Goal: Transaction & Acquisition: Purchase product/service

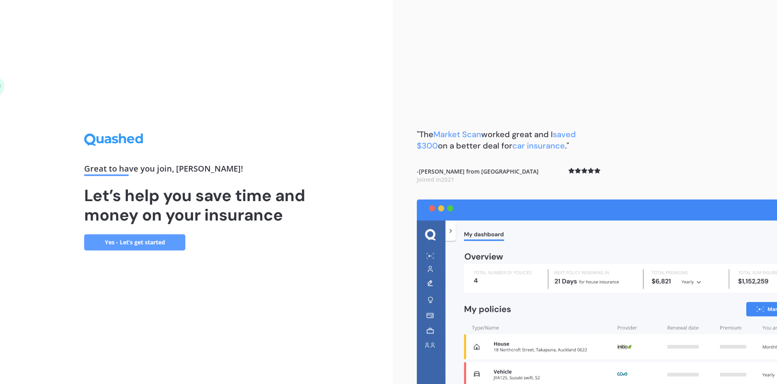
click at [158, 242] on link "Yes - Let’s get started" at bounding box center [134, 242] width 101 height 16
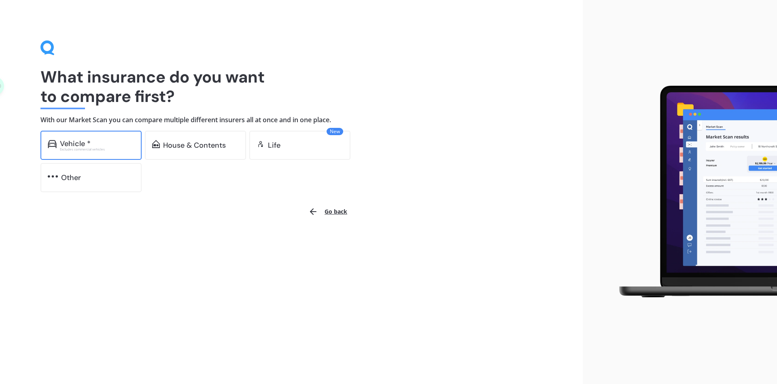
click at [97, 150] on div "Excludes commercial vehicles" at bounding box center [97, 149] width 74 height 3
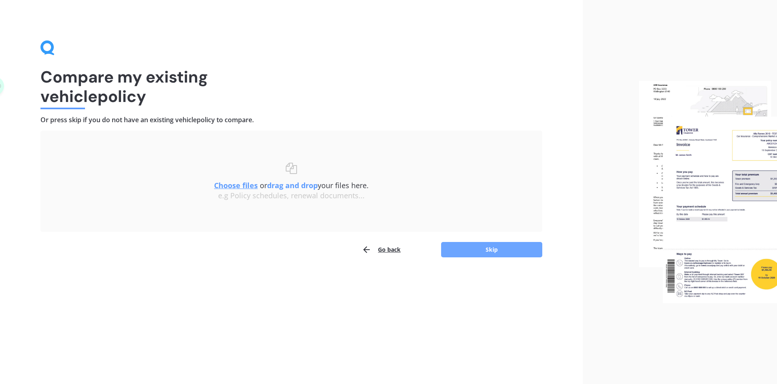
click at [477, 249] on button "Skip" at bounding box center [491, 249] width 101 height 15
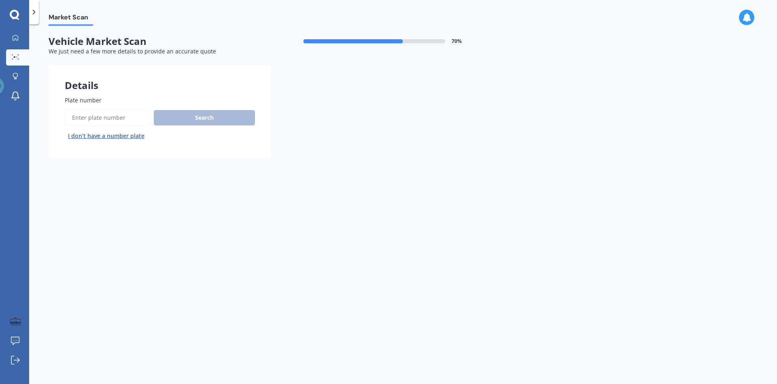
click at [119, 118] on input "Plate number" at bounding box center [108, 117] width 86 height 17
type input "MLN218"
click at [181, 117] on button "Search" at bounding box center [204, 117] width 101 height 15
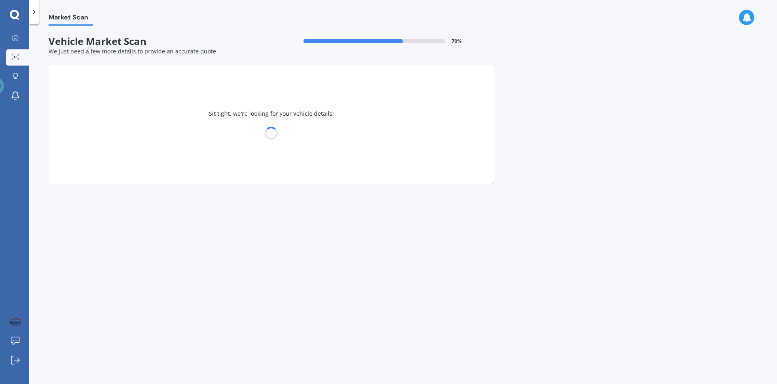
select select "TOYOTA"
select select "HIACE"
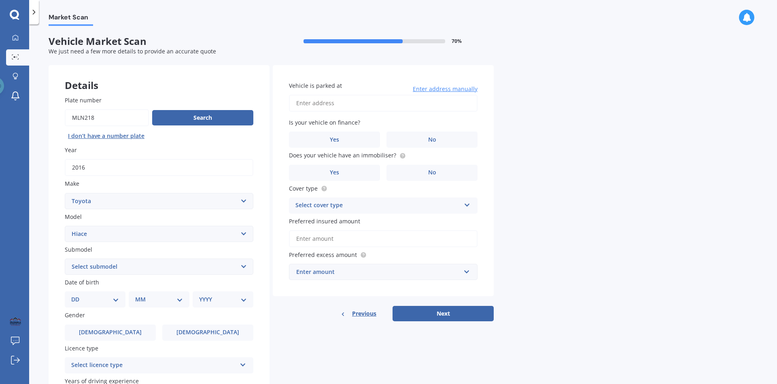
click at [136, 267] on select "Select submodel Diesel Light Van Turbo Diesel Turbo diesel 4WD Van Van petrol 4…" at bounding box center [159, 267] width 189 height 16
select select "DIESEL"
click at [65, 259] on select "Select submodel Diesel Light Van Turbo Diesel Turbo diesel 4WD Van Van petrol 4…" at bounding box center [159, 267] width 189 height 16
click at [112, 301] on select "DD 01 02 03 04 05 06 07 08 09 10 11 12 13 14 15 16 17 18 19 20 21 22 23 24 25 2…" at bounding box center [95, 299] width 48 height 9
select select "01"
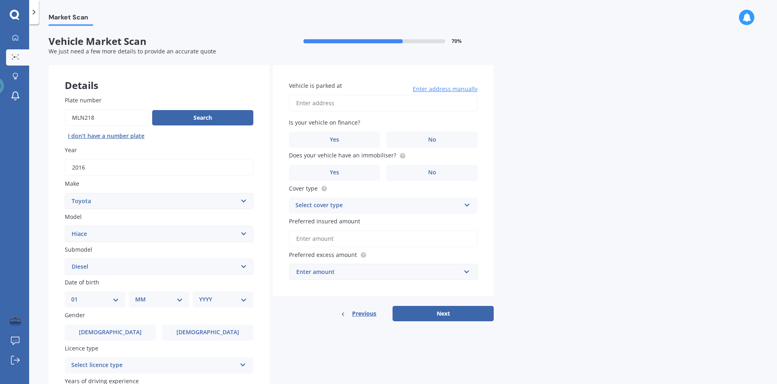
click at [71, 295] on select "DD 01 02 03 04 05 06 07 08 09 10 11 12 13 14 15 16 17 18 19 20 21 22 23 24 25 2…" at bounding box center [95, 299] width 48 height 9
click at [155, 296] on select "MM 01 02 03 04 05 06 07 08 09 10 11 12" at bounding box center [160, 299] width 45 height 9
select select "04"
click at [138, 295] on select "MM 01 02 03 04 05 06 07 08 09 10 11 12" at bounding box center [160, 299] width 45 height 9
click at [220, 301] on select "YYYY 2025 2024 2023 2022 2021 2020 2019 2018 2017 2016 2015 2014 2013 2012 2011…" at bounding box center [221, 299] width 45 height 9
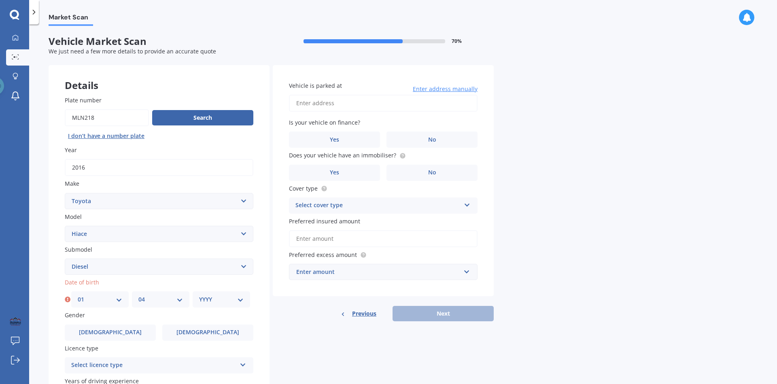
select select "1982"
click at [199, 295] on select "YYYY 2025 2024 2023 2022 2021 2020 2019 2018 2017 2016 2015 2014 2013 2012 2011…" at bounding box center [221, 299] width 45 height 9
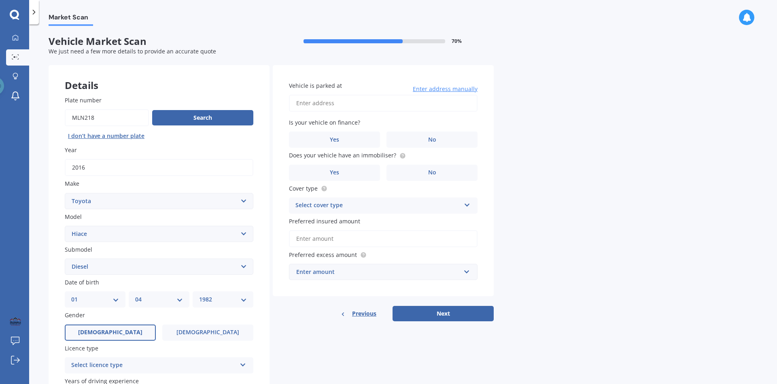
drag, startPoint x: 130, startPoint y: 332, endPoint x: 141, endPoint y: 332, distance: 10.9
click at [130, 332] on label "[DEMOGRAPHIC_DATA]" at bounding box center [110, 333] width 91 height 16
click at [0, 0] on input "[DEMOGRAPHIC_DATA]" at bounding box center [0, 0] width 0 height 0
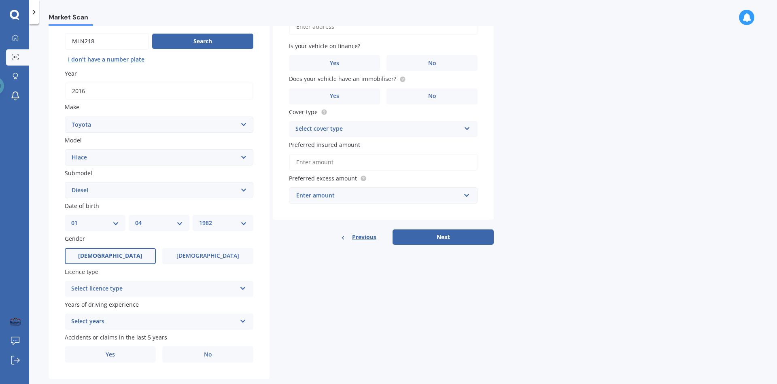
scroll to position [81, 0]
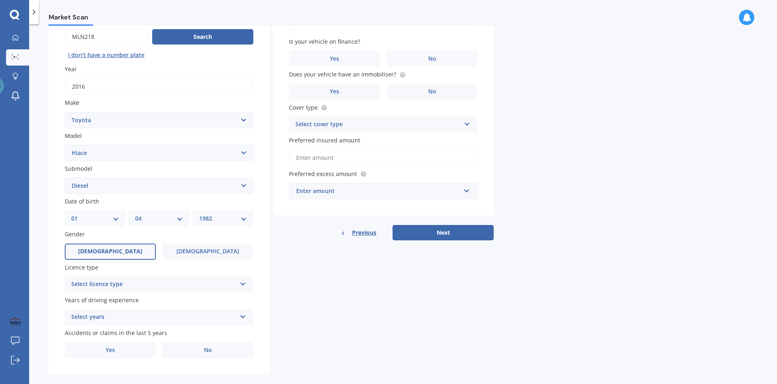
click at [121, 286] on div "Select licence type" at bounding box center [153, 285] width 165 height 10
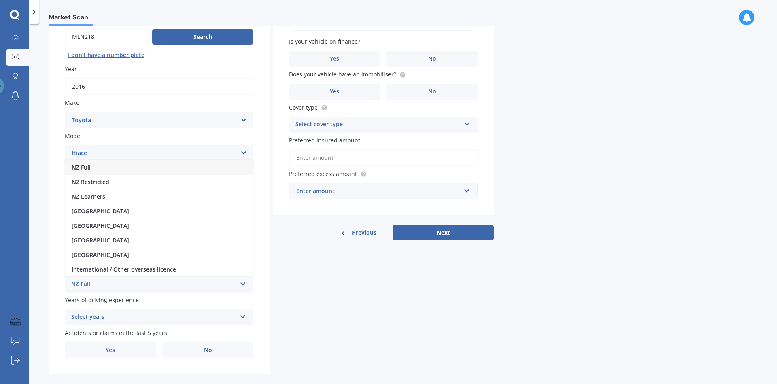
click at [111, 171] on div "NZ Full" at bounding box center [159, 167] width 188 height 15
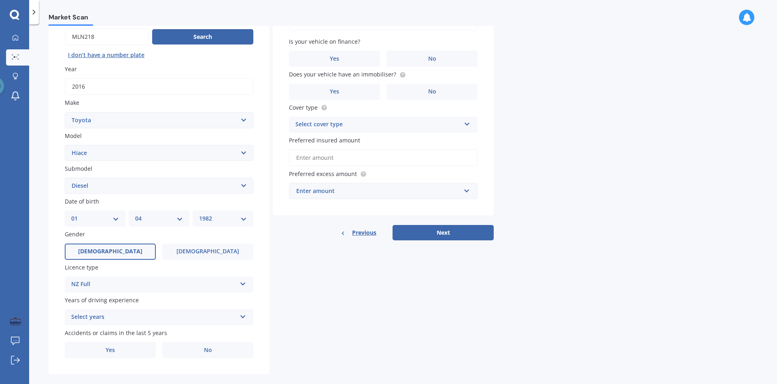
click at [111, 319] on div "Select years" at bounding box center [153, 318] width 165 height 10
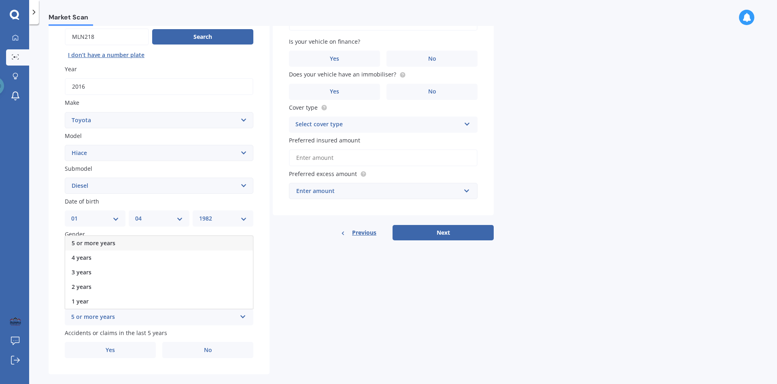
click at [99, 242] on span "5 or more years" at bounding box center [94, 243] width 44 height 8
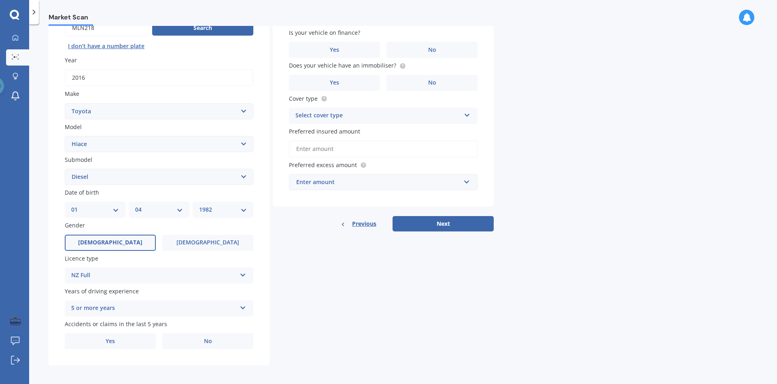
scroll to position [92, 0]
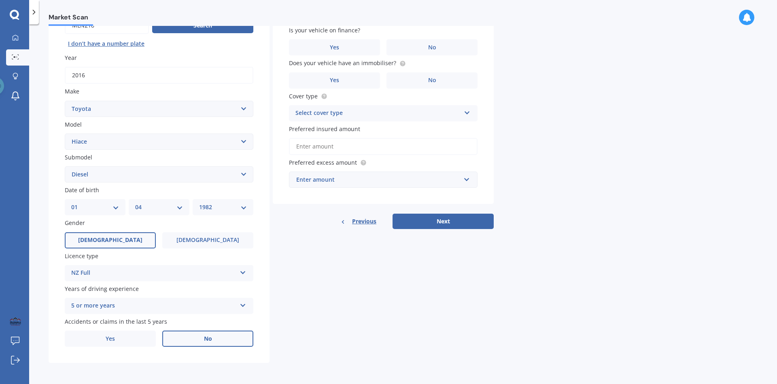
click at [206, 336] on span "No" at bounding box center [208, 339] width 8 height 7
click at [0, 0] on input "No" at bounding box center [0, 0] width 0 height 0
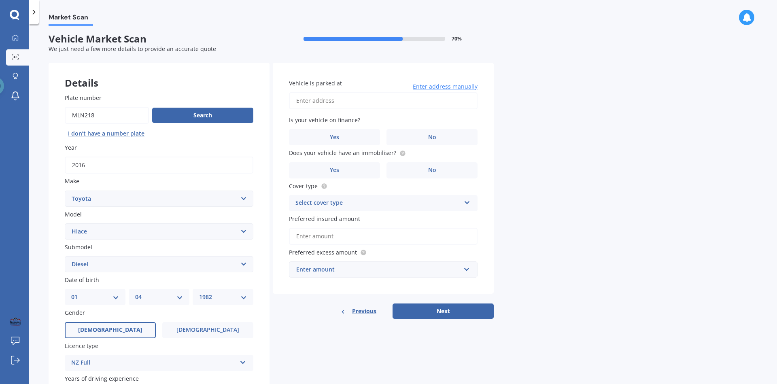
scroll to position [0, 0]
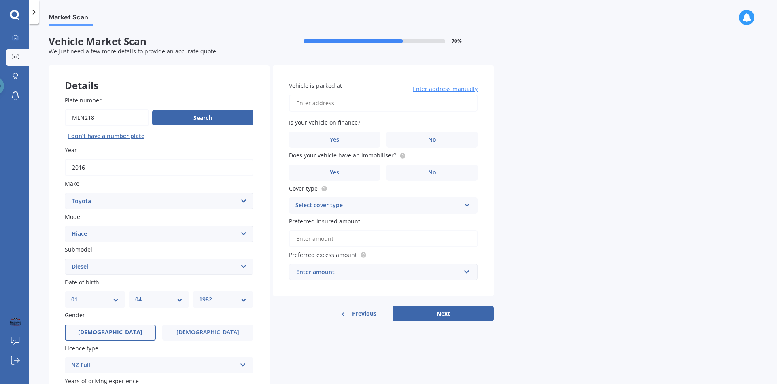
click at [336, 101] on input "Vehicle is parked at" at bounding box center [383, 103] width 189 height 17
type input "[STREET_ADDRESS]新西兰"
click at [405, 136] on label "No" at bounding box center [432, 140] width 91 height 16
click at [0, 0] on input "No" at bounding box center [0, 0] width 0 height 0
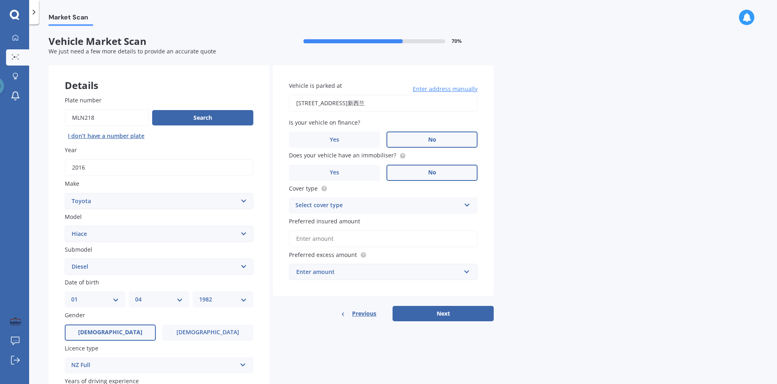
click at [413, 168] on label "No" at bounding box center [432, 173] width 91 height 16
click at [0, 0] on input "No" at bounding box center [0, 0] width 0 height 0
click at [344, 204] on div "Select cover type" at bounding box center [378, 206] width 165 height 10
click at [349, 221] on div "Comprehensive" at bounding box center [383, 221] width 188 height 15
click at [333, 206] on div "Comprehensive" at bounding box center [378, 206] width 165 height 10
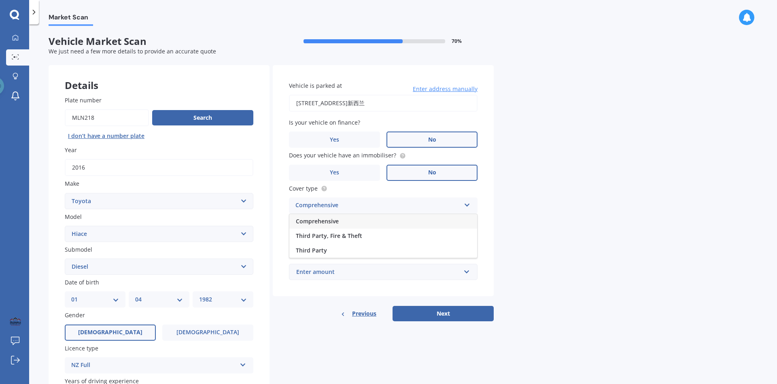
click at [333, 206] on div "Comprehensive" at bounding box center [378, 206] width 165 height 10
click at [340, 240] on input "Preferred insured amount" at bounding box center [383, 238] width 189 height 17
